Goal: Task Accomplishment & Management: Manage account settings

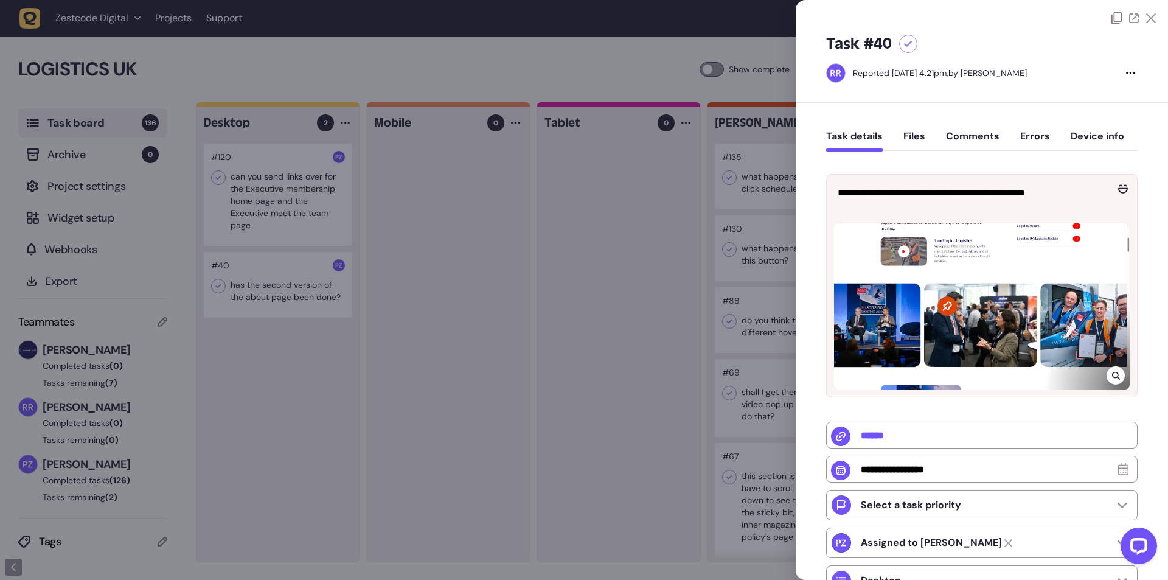
scroll to position [9001, 0]
click at [642, 308] on div at bounding box center [584, 290] width 1168 height 580
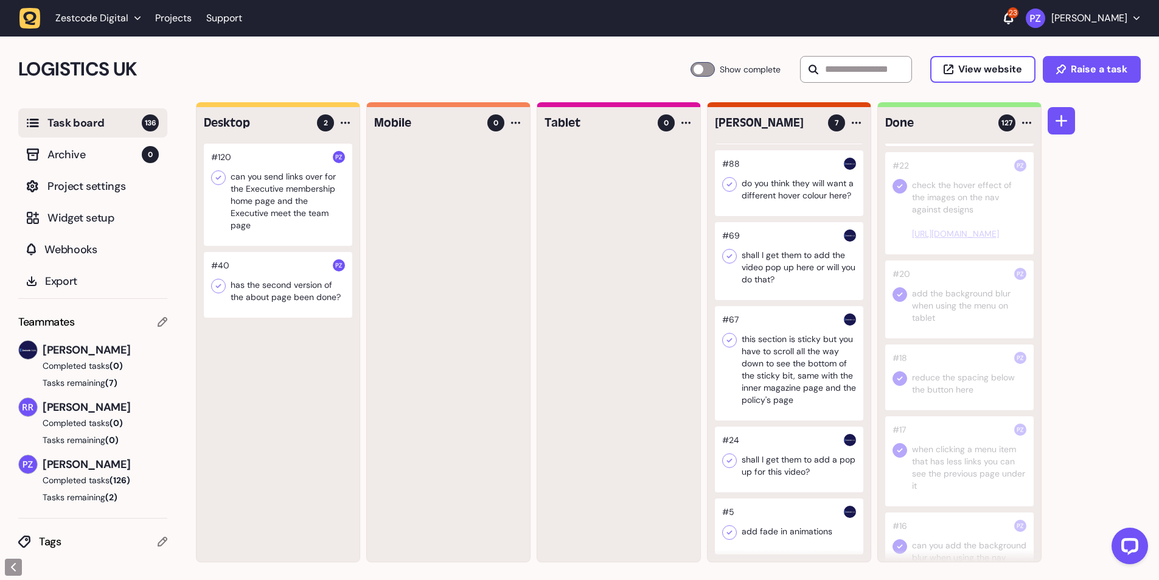
click at [255, 280] on div at bounding box center [278, 285] width 148 height 66
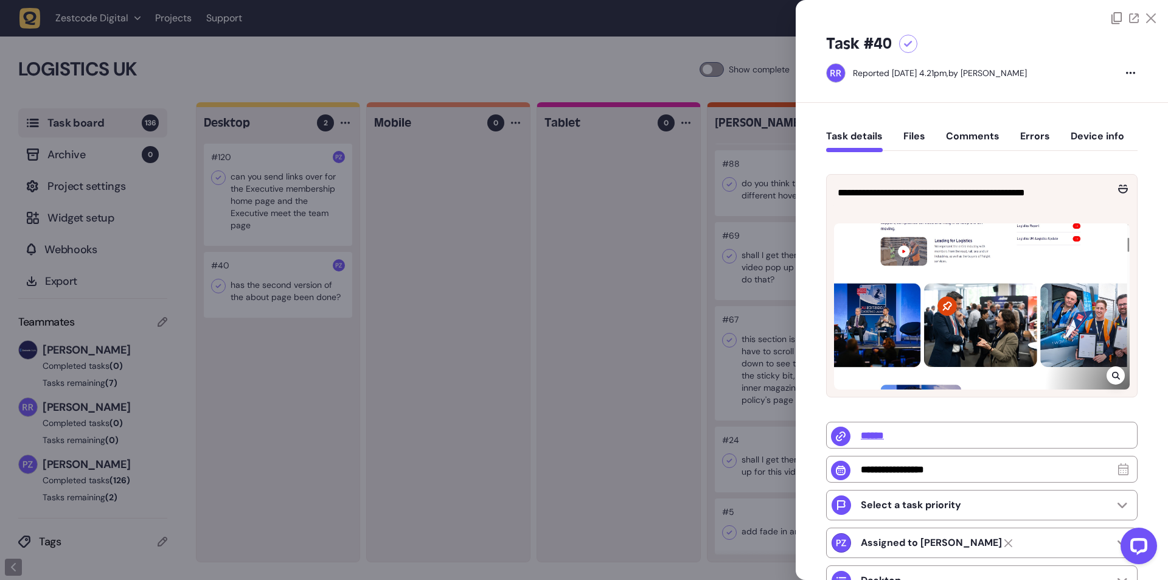
click at [951, 141] on button "Comments" at bounding box center [973, 141] width 54 height 22
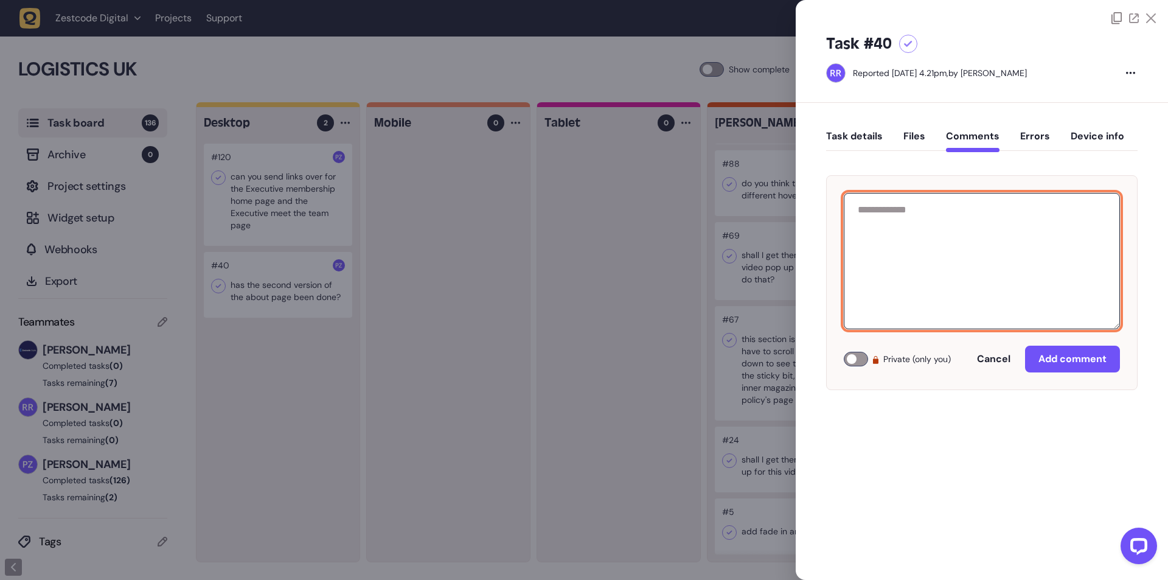
click at [910, 231] on textarea at bounding box center [982, 261] width 276 height 136
paste textarea "**********"
type textarea "**********"
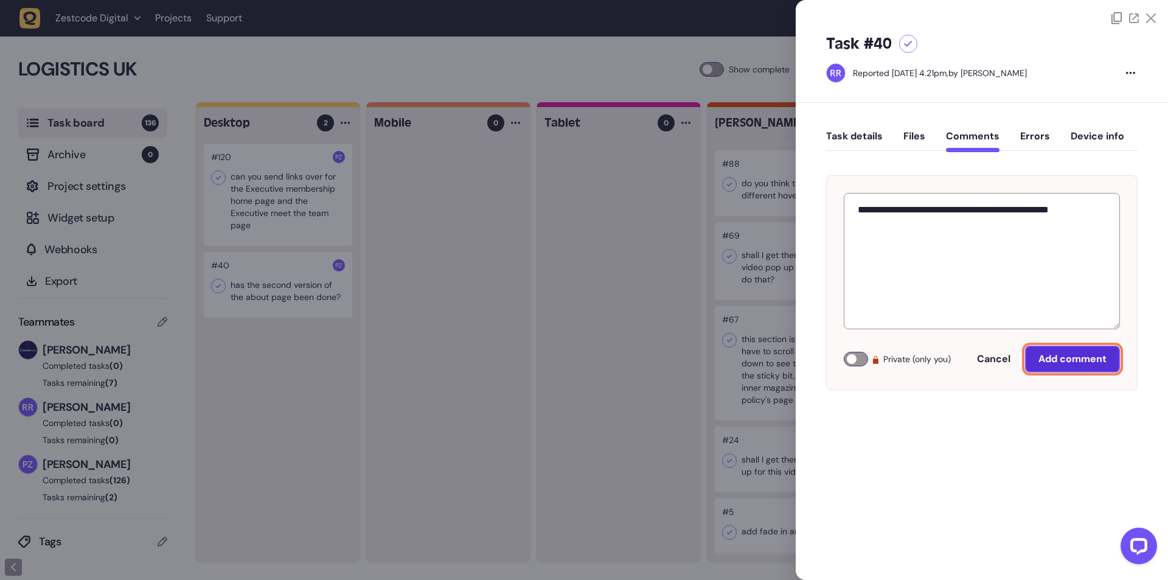
click at [1058, 358] on span "Add comment" at bounding box center [1072, 359] width 68 height 10
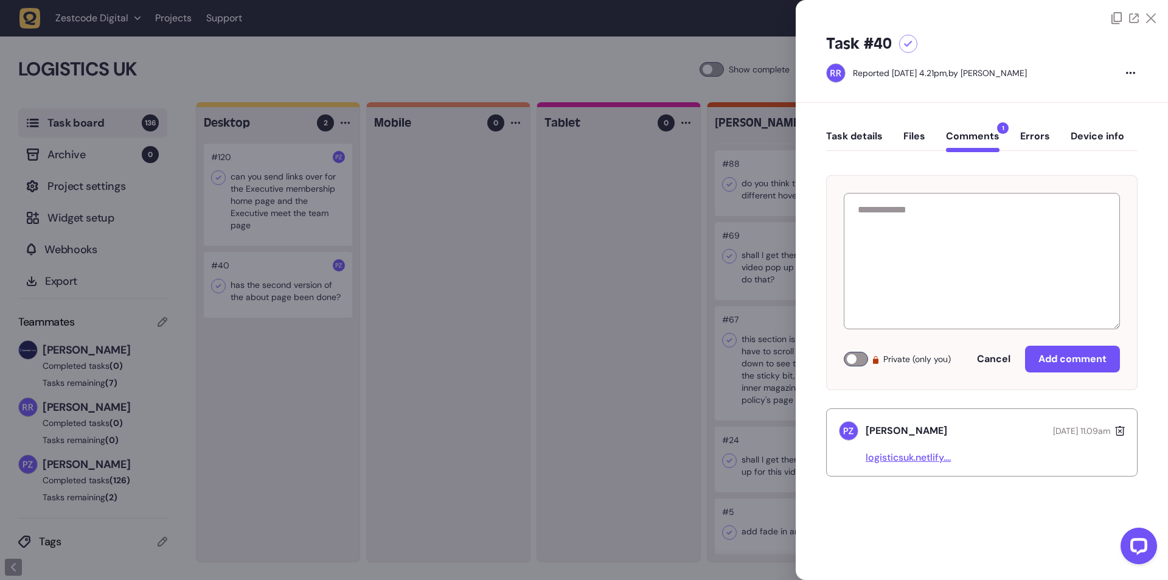
click at [899, 459] on link "logisticsuk.netlify...." at bounding box center [907, 457] width 85 height 13
click at [356, 349] on div at bounding box center [584, 290] width 1168 height 580
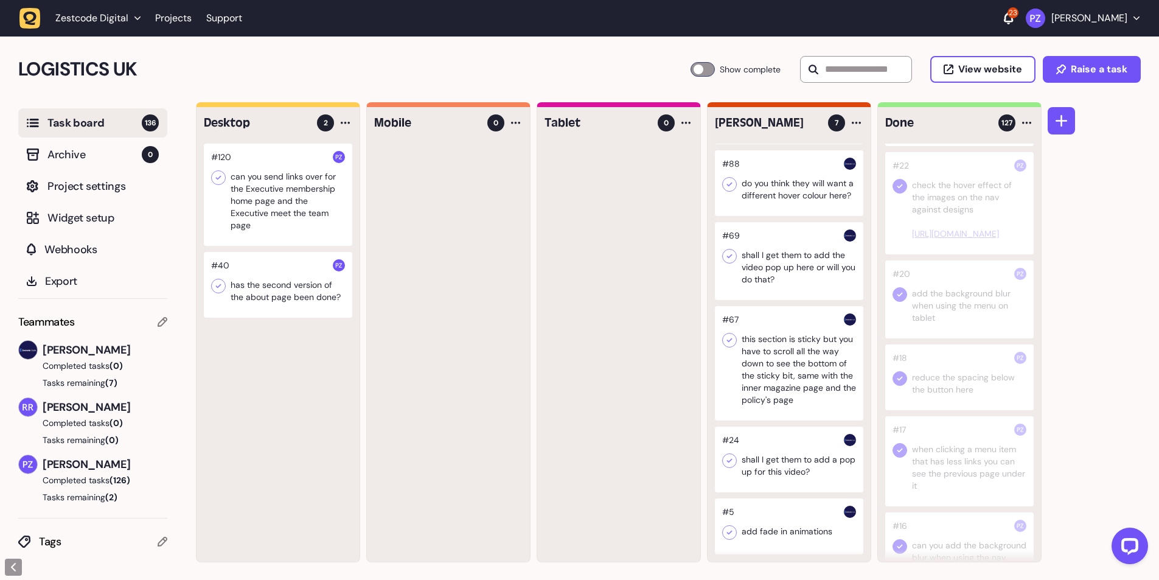
click at [216, 290] on icon at bounding box center [218, 286] width 12 height 12
click at [219, 285] on icon at bounding box center [218, 285] width 5 height 4
click at [220, 285] on icon at bounding box center [218, 285] width 5 height 4
click at [263, 193] on div at bounding box center [278, 194] width 148 height 102
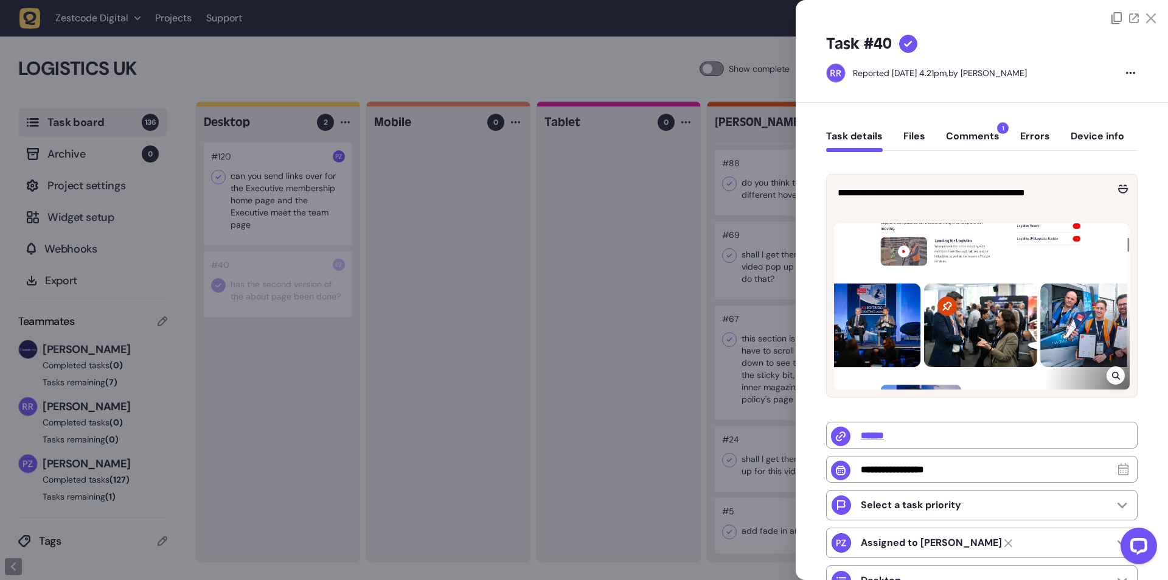
type input "**********"
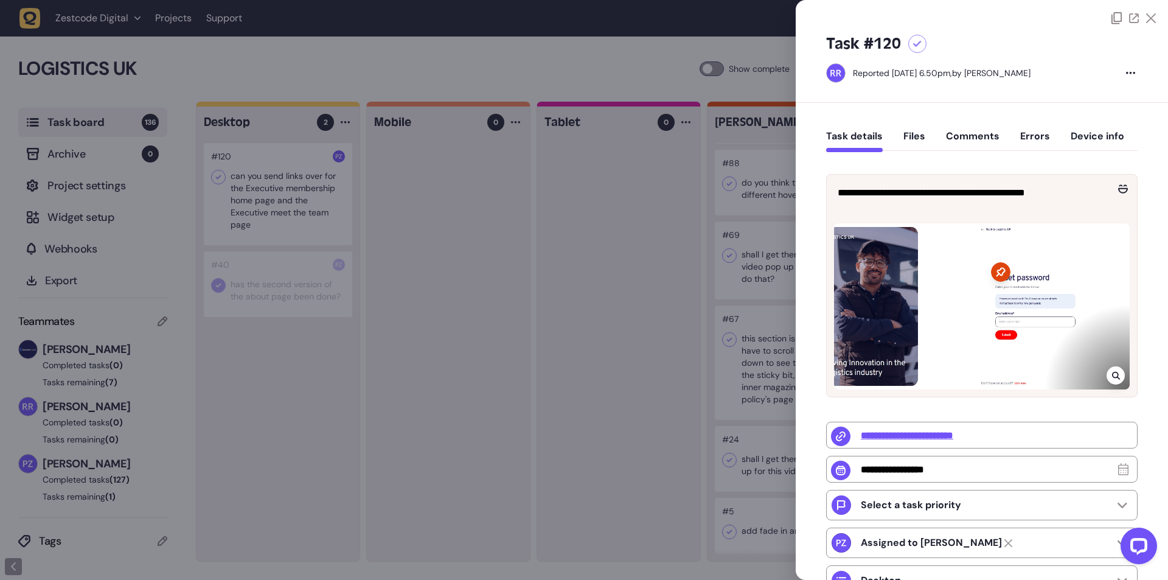
click at [305, 198] on div at bounding box center [584, 290] width 1168 height 580
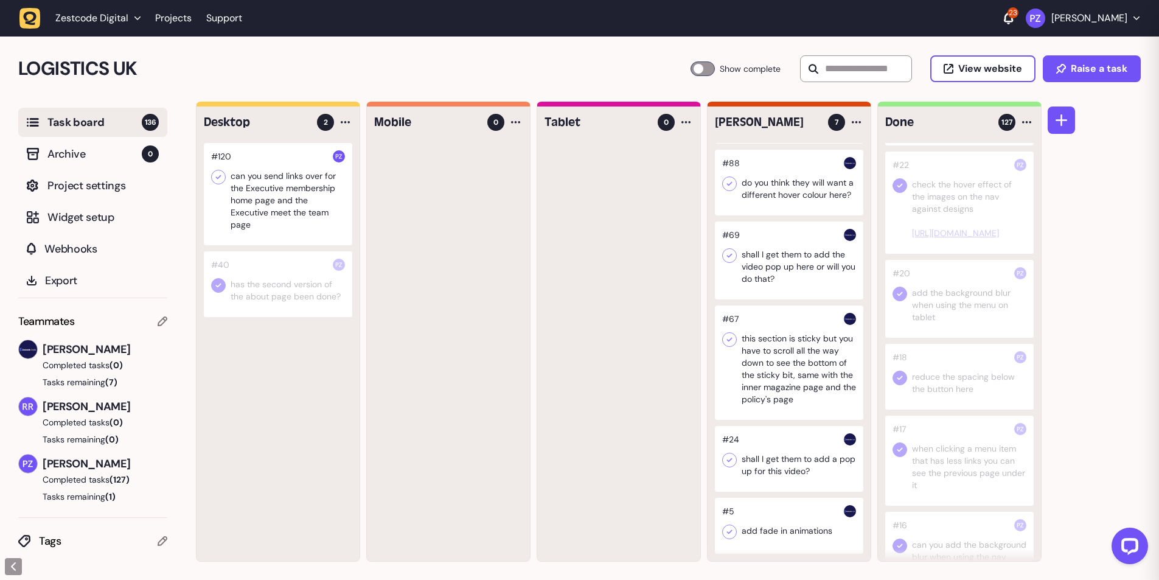
click at [279, 206] on div at bounding box center [278, 194] width 148 height 102
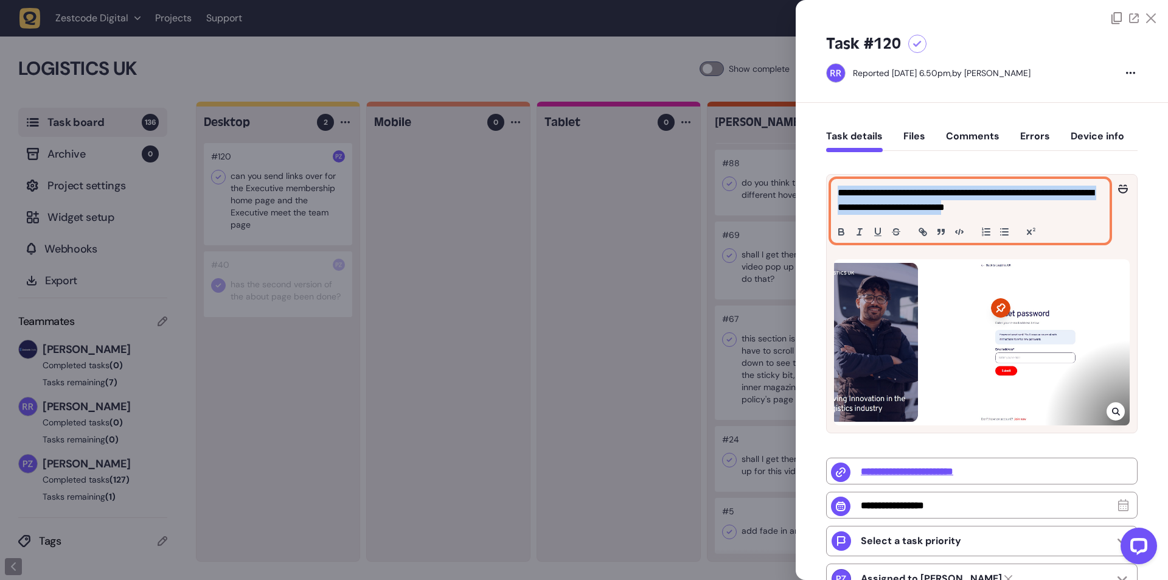
drag, startPoint x: 834, startPoint y: 192, endPoint x: 1064, endPoint y: 217, distance: 231.2
click at [1064, 217] on div "**********" at bounding box center [969, 210] width 277 height 63
click at [1072, 217] on div "**********" at bounding box center [969, 210] width 277 height 63
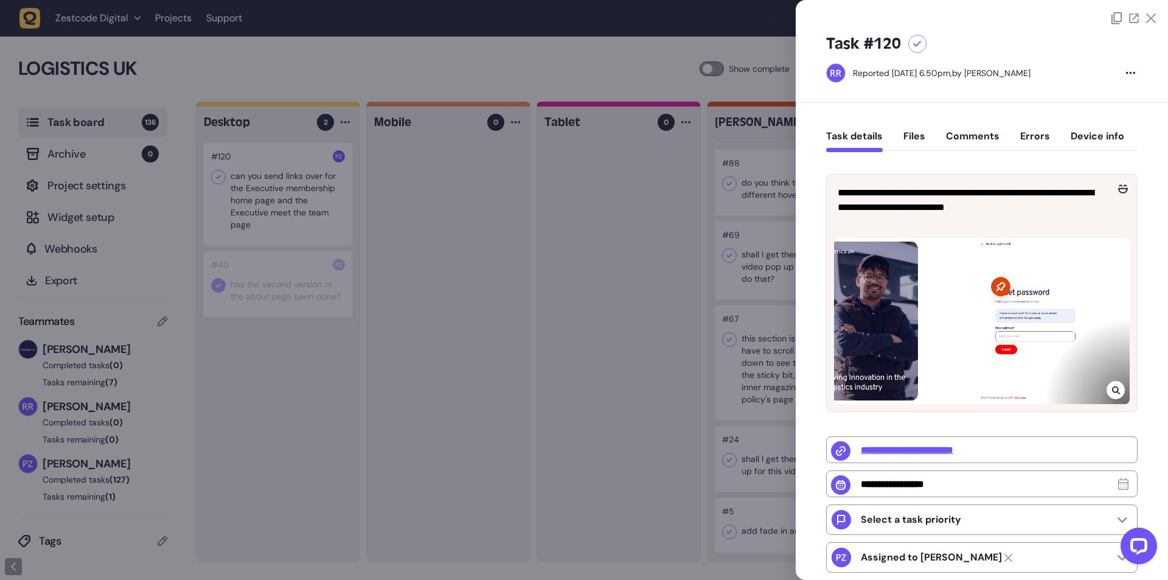
click at [231, 183] on div at bounding box center [584, 290] width 1168 height 580
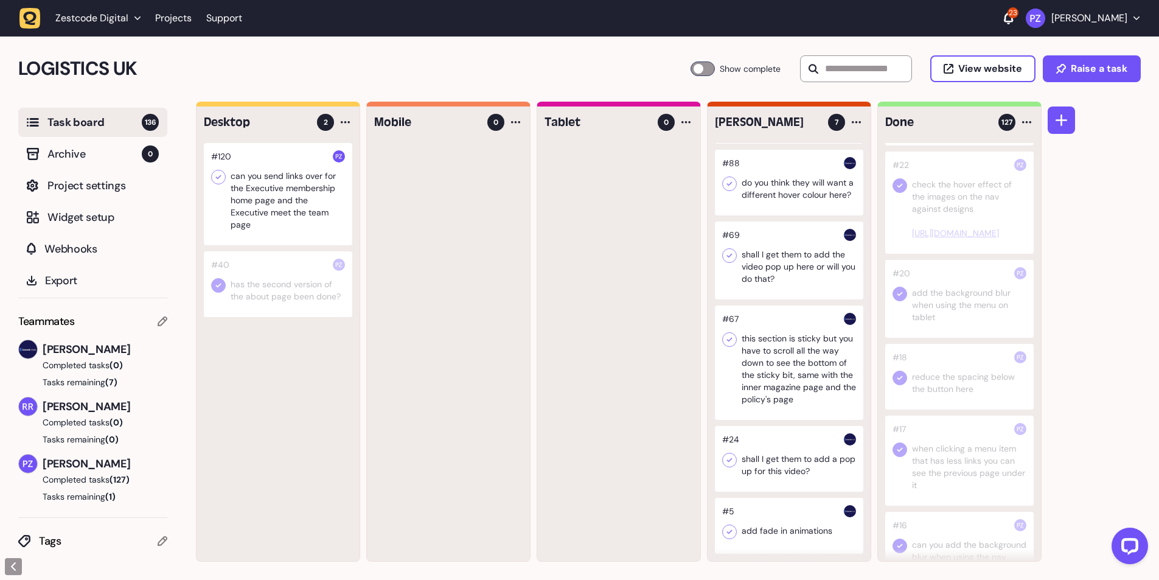
click at [223, 287] on icon at bounding box center [218, 285] width 12 height 12
click at [254, 372] on div "#120 can you send links over for the Executive membership home page and the Exe…" at bounding box center [277, 352] width 163 height 418
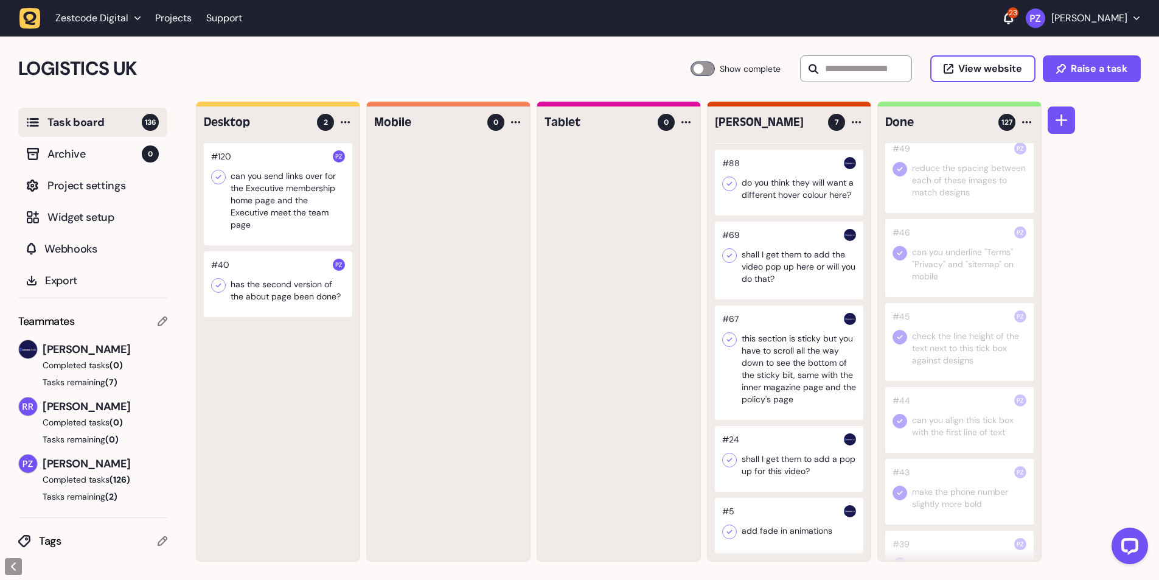
scroll to position [7704, 0]
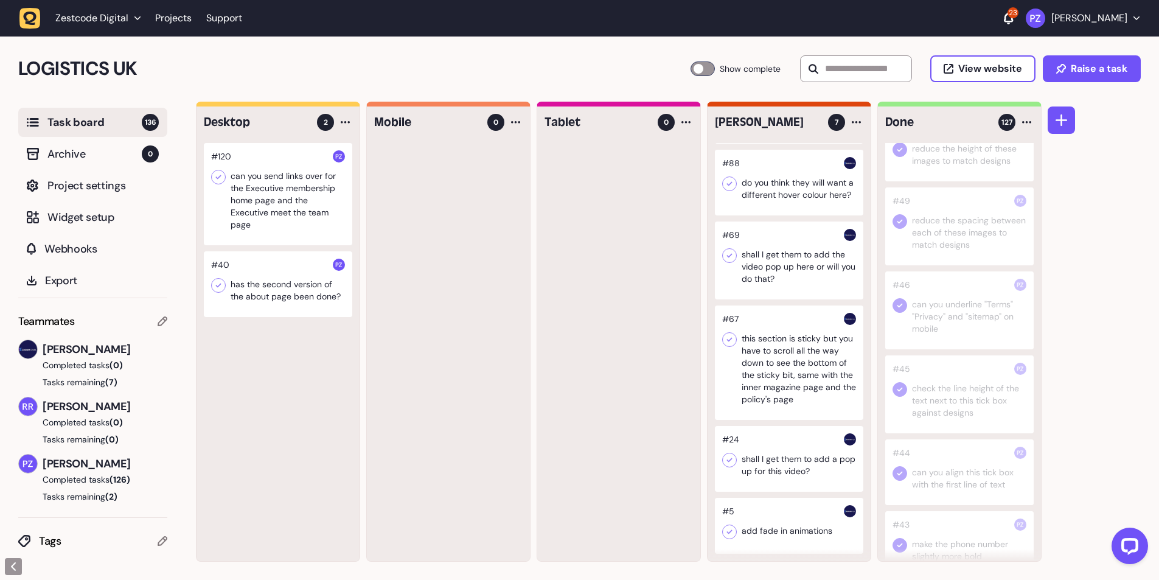
click at [31, 16] on icon "button" at bounding box center [29, 18] width 21 height 21
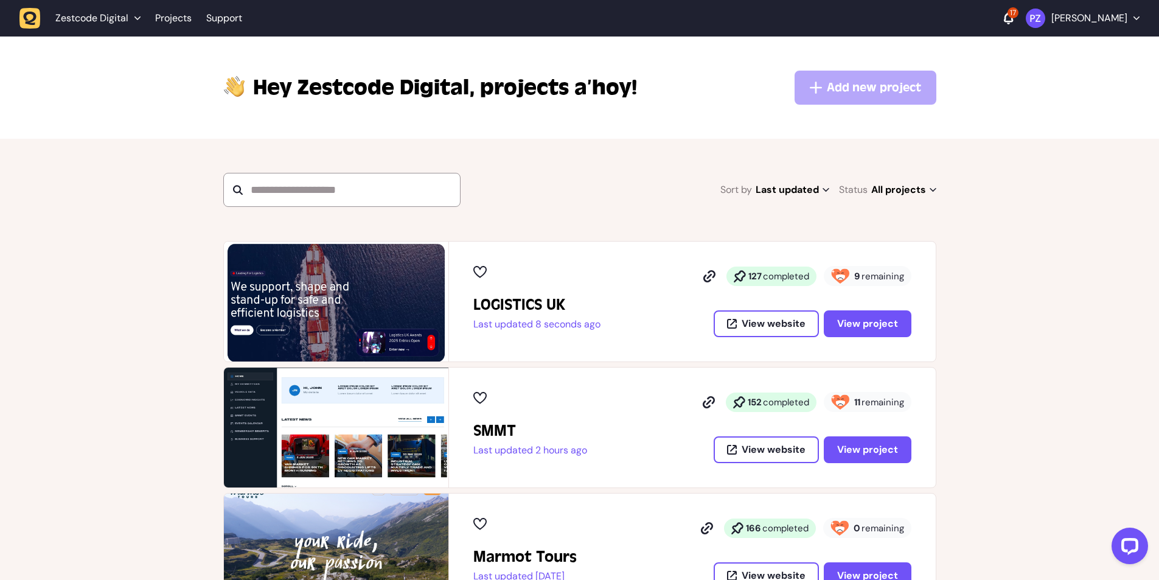
drag, startPoint x: 536, startPoint y: 327, endPoint x: 600, endPoint y: 328, distance: 63.9
click at [599, 328] on p "Last updated 8 seconds ago" at bounding box center [536, 324] width 127 height 12
click at [600, 328] on p "Last updated 8 seconds ago" at bounding box center [536, 324] width 127 height 12
drag, startPoint x: 607, startPoint y: 328, endPoint x: 542, endPoint y: 331, distance: 65.1
click at [542, 331] on div "LOGISTICS UK Last updated 8 seconds ago 127 completed 9 remaining View website …" at bounding box center [692, 301] width 438 height 71
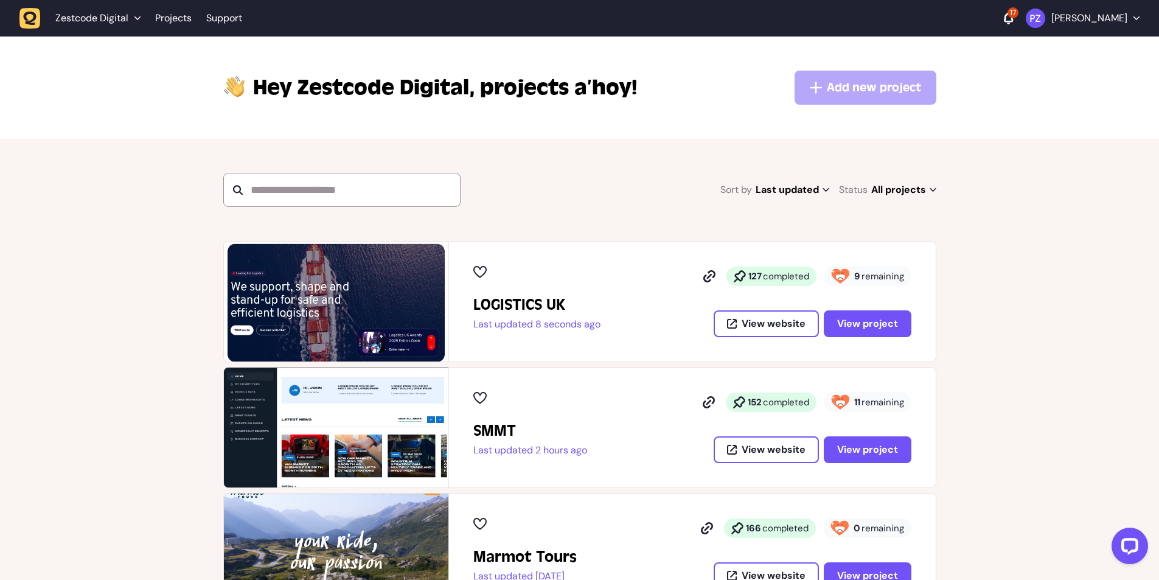
drag, startPoint x: 527, startPoint y: 326, endPoint x: 602, endPoint y: 326, distance: 74.8
click at [602, 326] on div "LOGISTICS UK Last updated 8 seconds ago 127 completed 9 remaining View website …" at bounding box center [692, 301] width 438 height 71
drag, startPoint x: 613, startPoint y: 326, endPoint x: 540, endPoint y: 333, distance: 73.3
click at [540, 333] on div "LOGISTICS UK Last updated 8 seconds ago 127 completed 9 remaining View website …" at bounding box center [692, 301] width 438 height 71
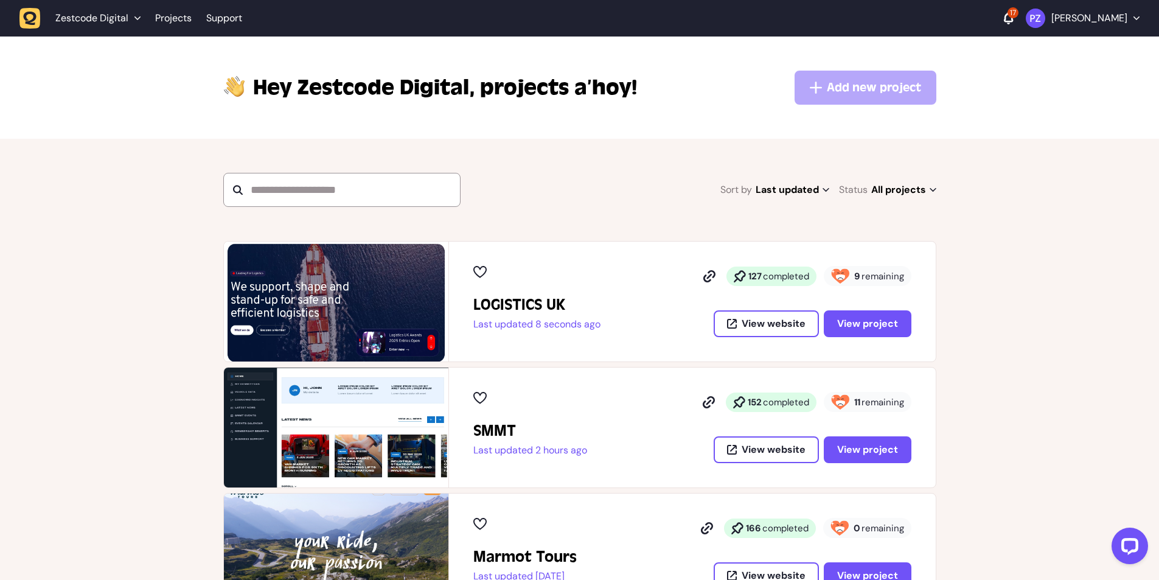
click at [540, 333] on div "LOGISTICS UK Last updated 8 seconds ago" at bounding box center [536, 301] width 127 height 71
click at [867, 321] on span "View project" at bounding box center [867, 324] width 61 height 10
click at [852, 454] on span "View project" at bounding box center [867, 450] width 61 height 10
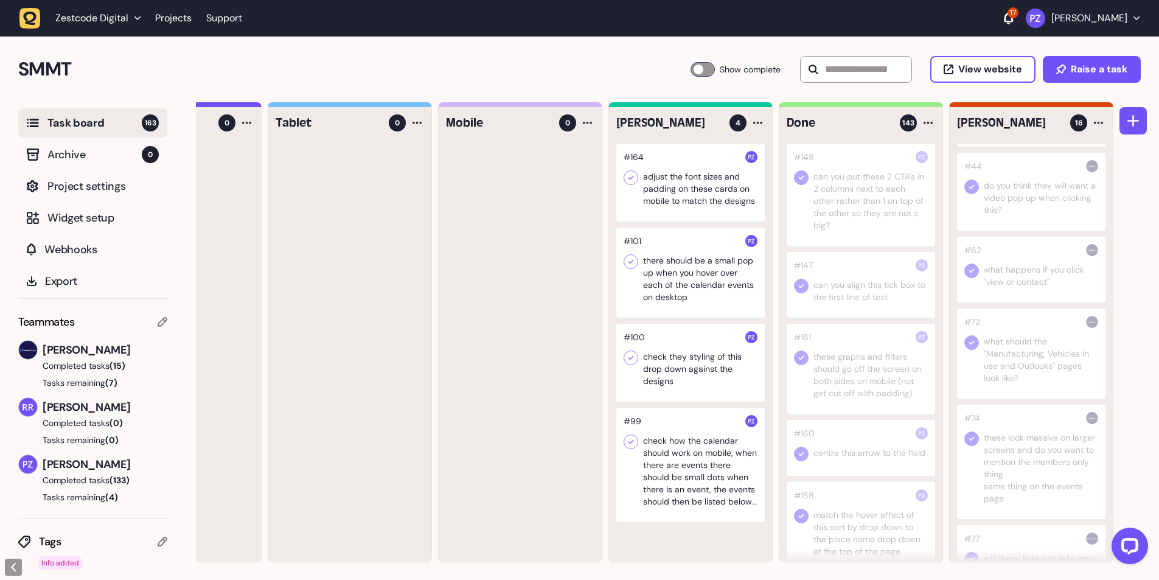
scroll to position [324, 0]
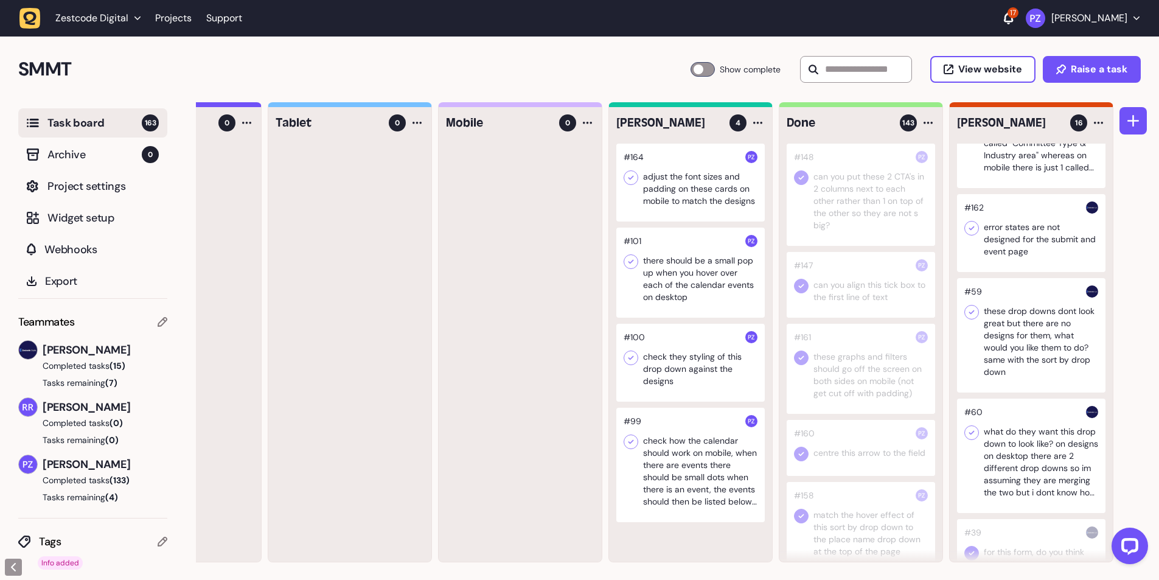
click at [32, 17] on icon "button" at bounding box center [29, 18] width 21 height 21
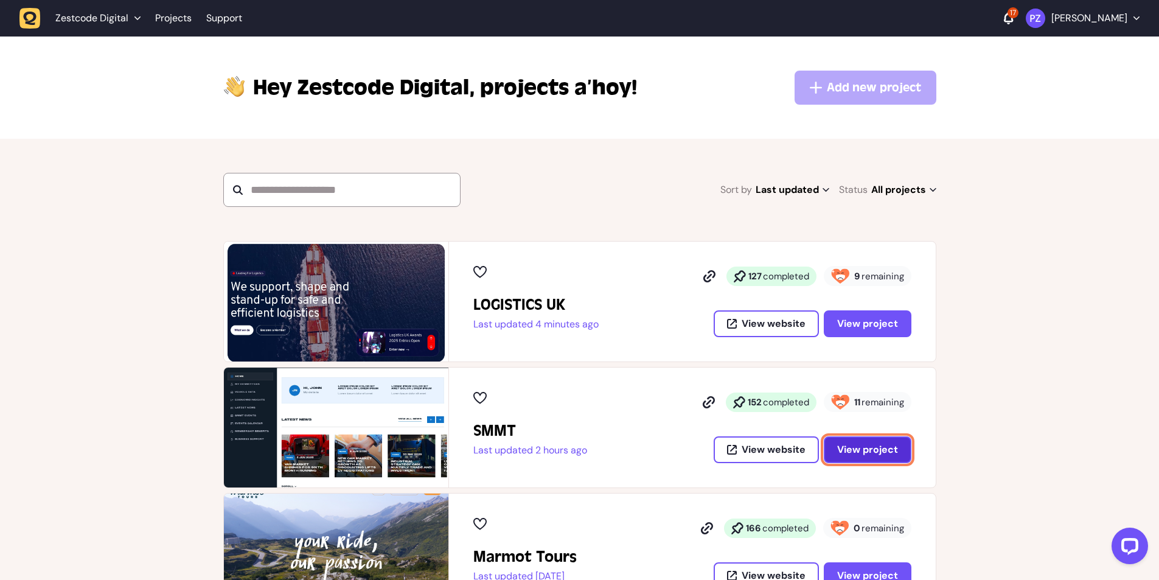
click at [865, 445] on span "View project" at bounding box center [867, 450] width 61 height 10
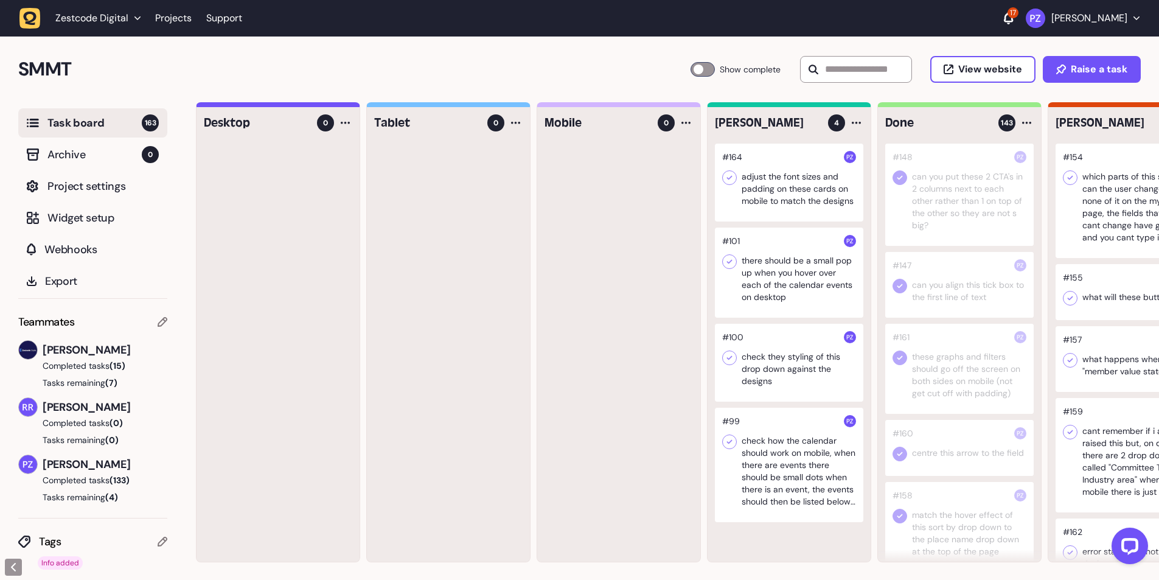
click at [786, 187] on div at bounding box center [789, 183] width 148 height 78
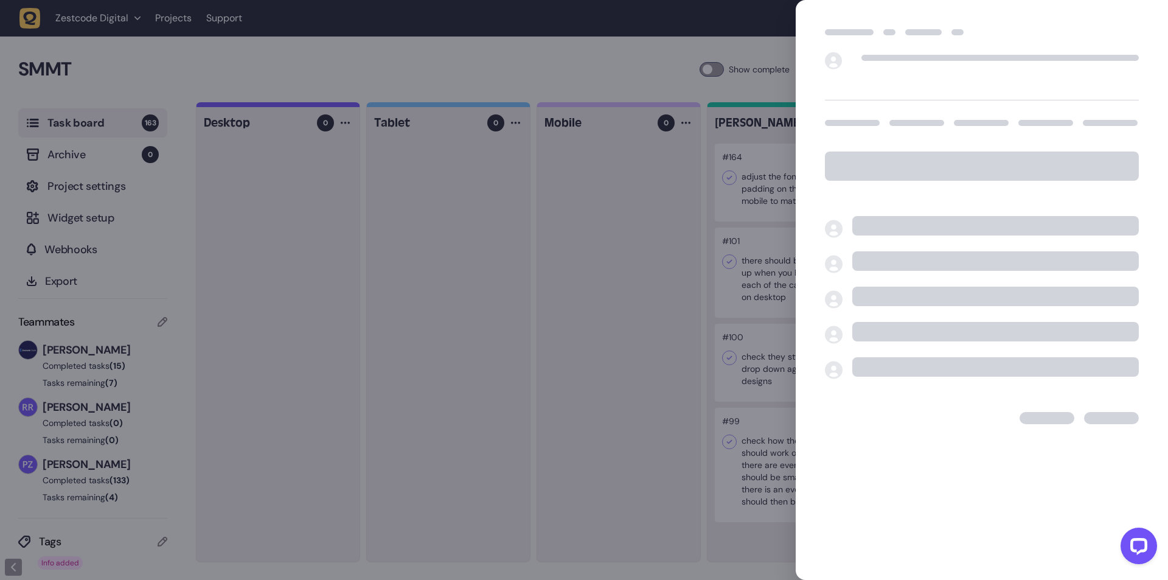
click at [687, 189] on div at bounding box center [584, 290] width 1168 height 580
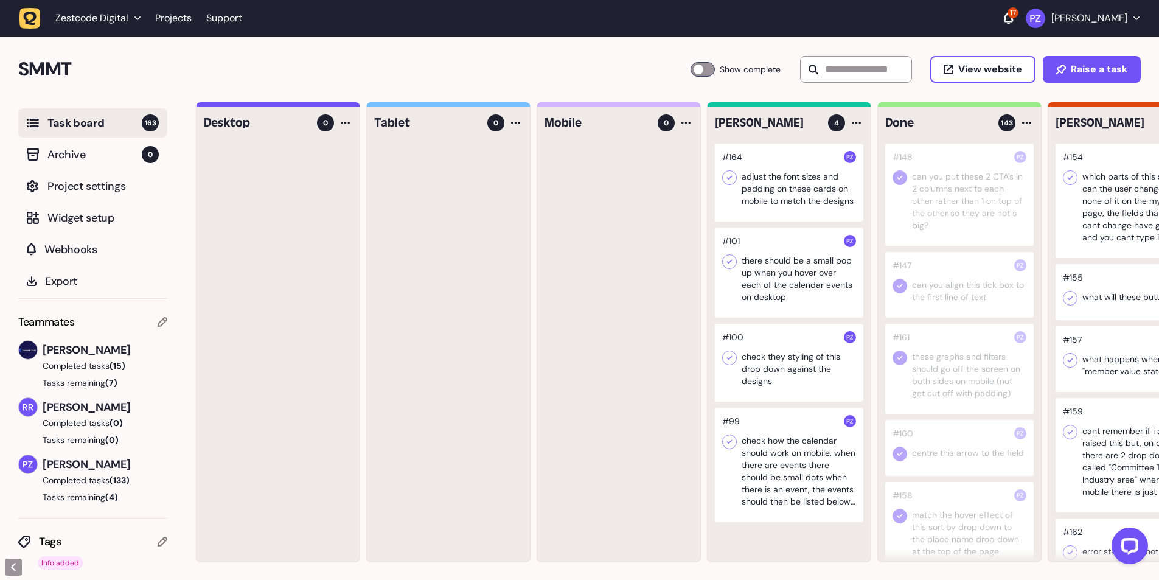
click at [766, 280] on div at bounding box center [789, 272] width 148 height 90
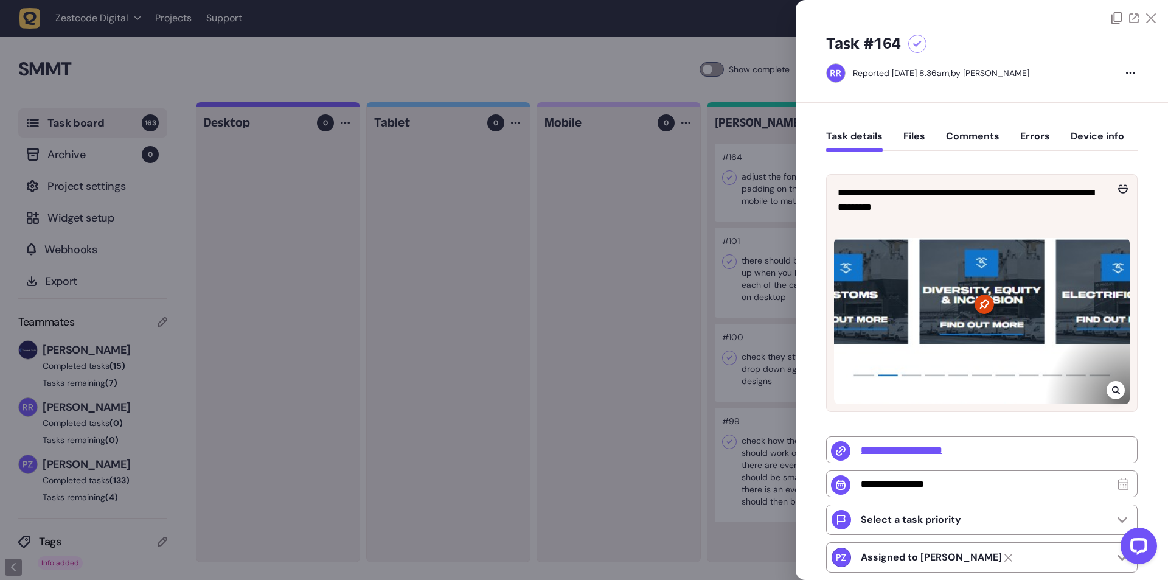
type input "**********"
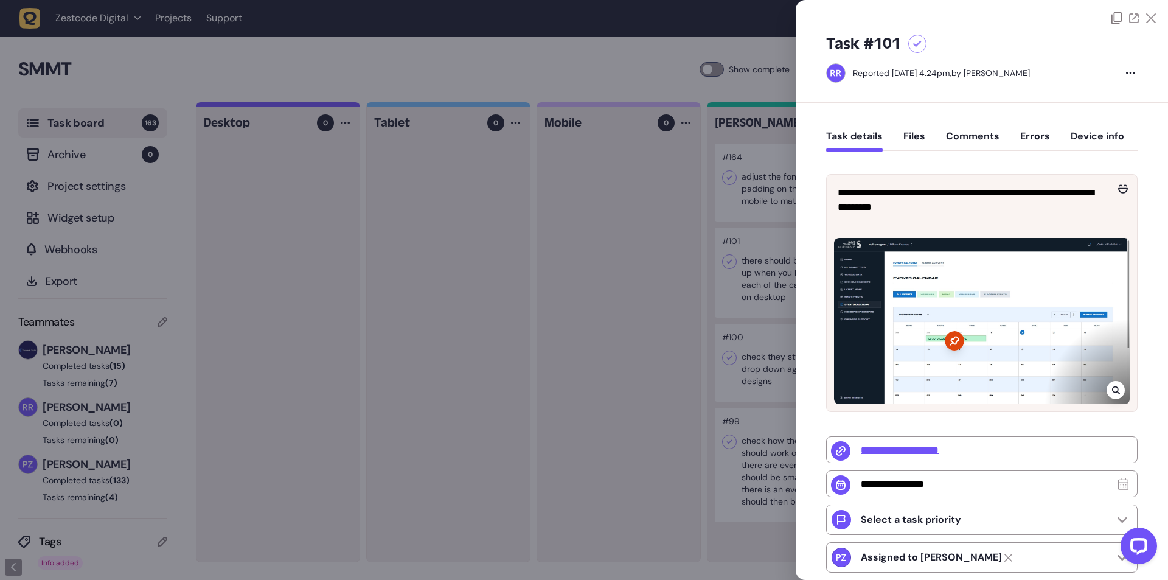
drag, startPoint x: 687, startPoint y: 325, endPoint x: 714, endPoint y: 268, distance: 63.4
click at [687, 320] on div at bounding box center [584, 290] width 1168 height 580
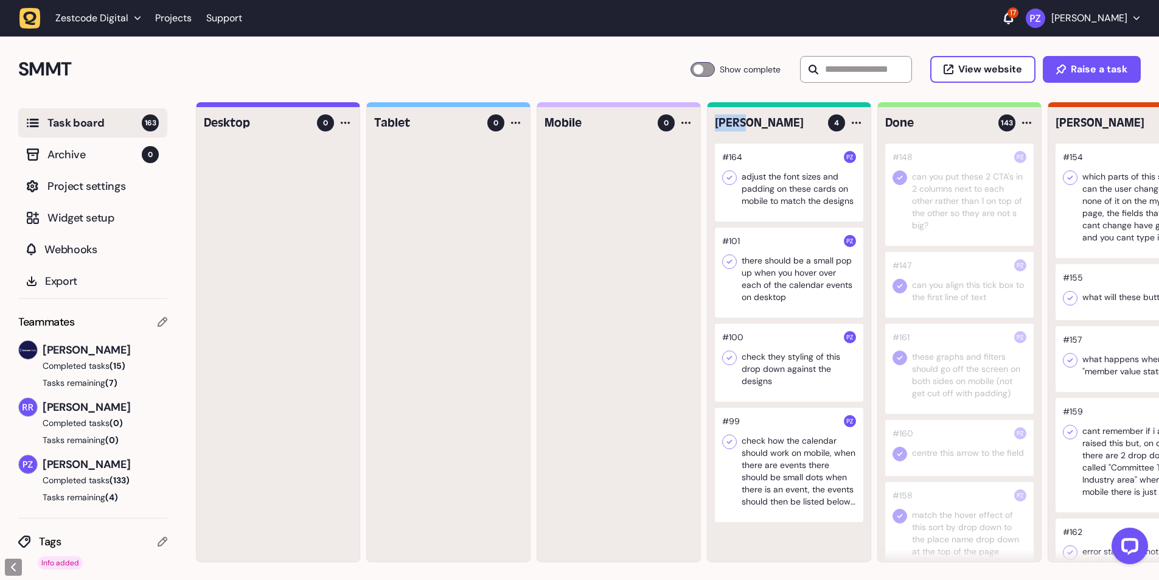
drag, startPoint x: 706, startPoint y: 123, endPoint x: 744, endPoint y: 125, distance: 39.0
click at [744, 125] on div "Desktop 0 Tablet 0 Mobile 0 Harry 4 #164 adjust the font sizes and padding on t…" at bounding box center [704, 332] width 1016 height 460
copy h4 "[PERSON_NAME]"
click at [18, 22] on header "Zestcode Digital Projects Support 17 Paris Zisis" at bounding box center [579, 18] width 1159 height 36
click at [37, 12] on icon "button" at bounding box center [29, 18] width 21 height 21
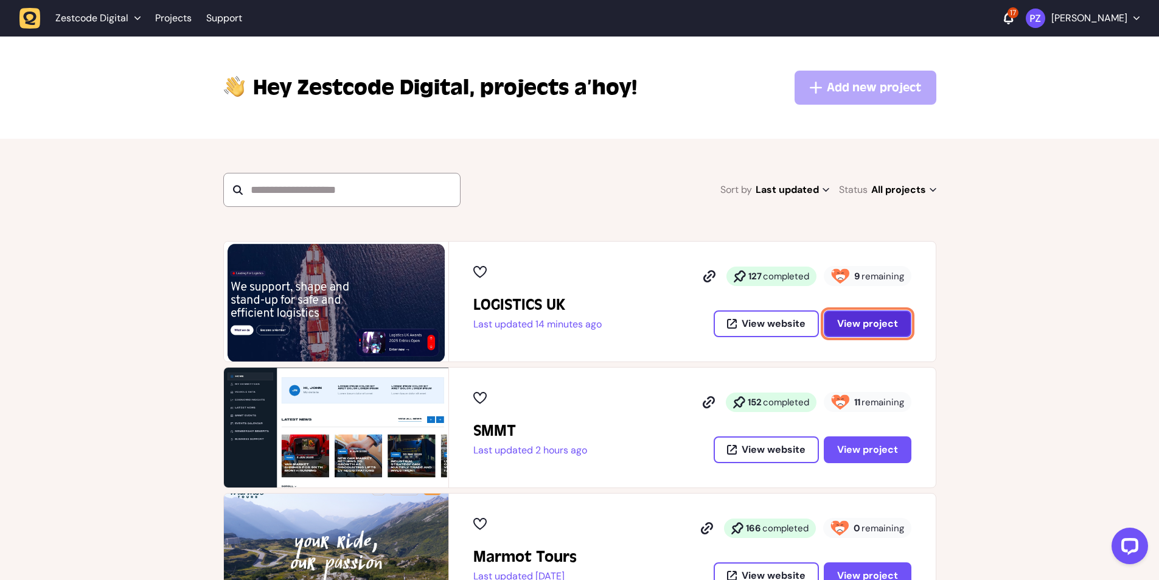
click at [871, 326] on span "View project" at bounding box center [867, 324] width 61 height 10
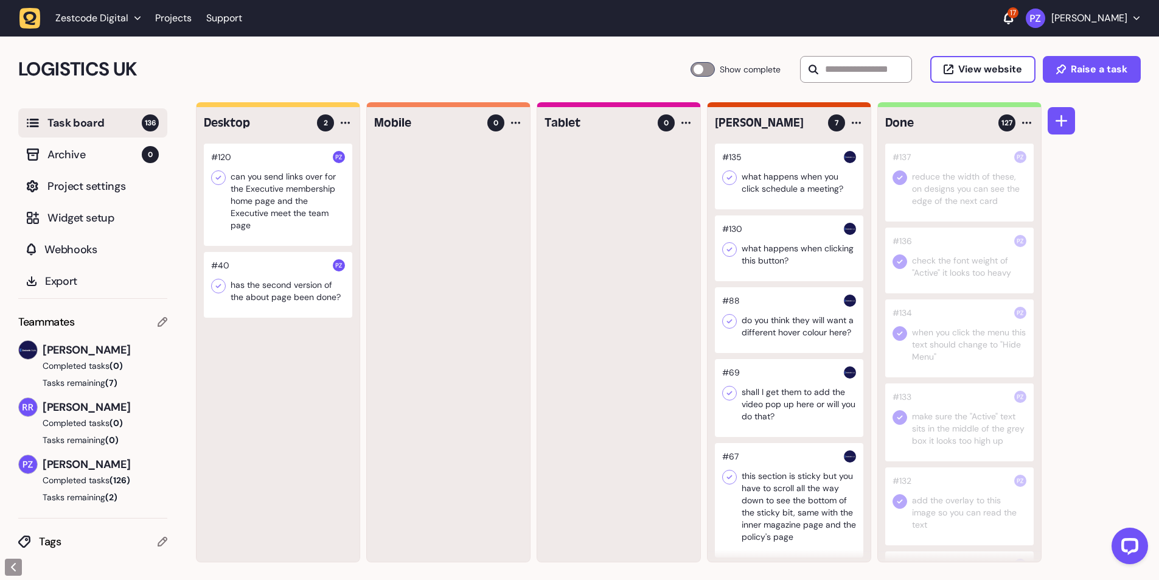
click at [33, 13] on icon "button" at bounding box center [30, 18] width 13 height 13
